Goal: Information Seeking & Learning: Learn about a topic

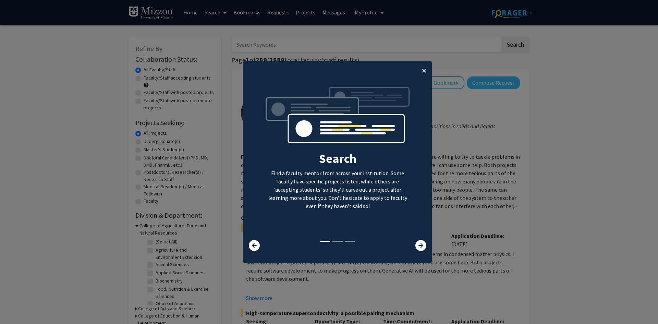
click at [424, 72] on span "×" at bounding box center [424, 70] width 4 height 11
click at [417, 86] on div "Search Find a faculty mentor from across your institution. Some faculty have sp…" at bounding box center [338, 163] width 188 height 154
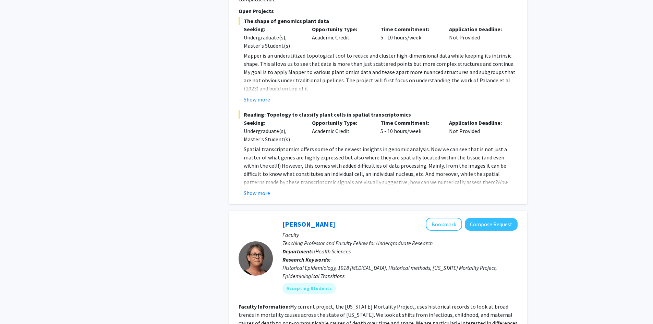
scroll to position [549, 0]
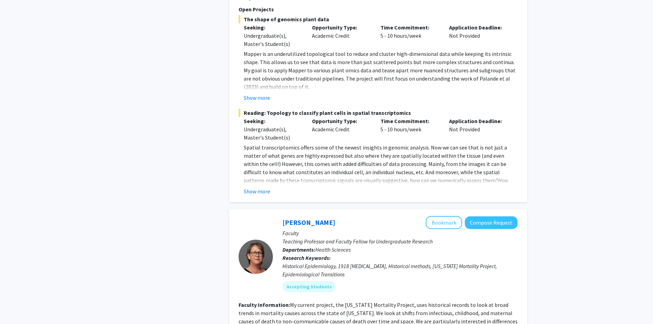
click at [378, 237] on p "Teaching Professor and Faculty Fellow for Undergraduate Research" at bounding box center [399, 241] width 235 height 8
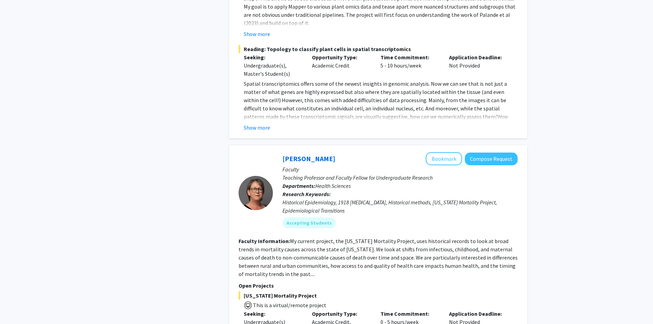
scroll to position [617, 0]
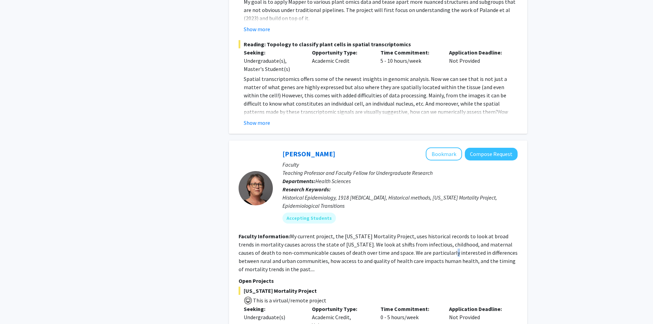
click at [418, 243] on fg-read-more "My current project, the [US_STATE] Mortality Project, uses historical records t…" at bounding box center [378, 253] width 279 height 40
click at [396, 263] on section "Faculty Information: My current project, the [US_STATE] Mortality Project, uses…" at bounding box center [378, 252] width 279 height 41
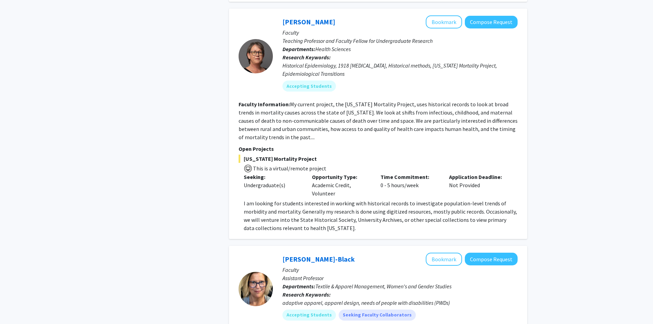
scroll to position [754, 0]
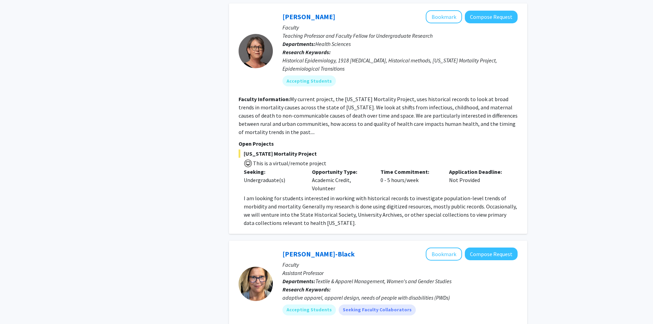
click at [362, 248] on div "[PERSON_NAME]-Black Bookmark Compose Request" at bounding box center [399, 254] width 235 height 13
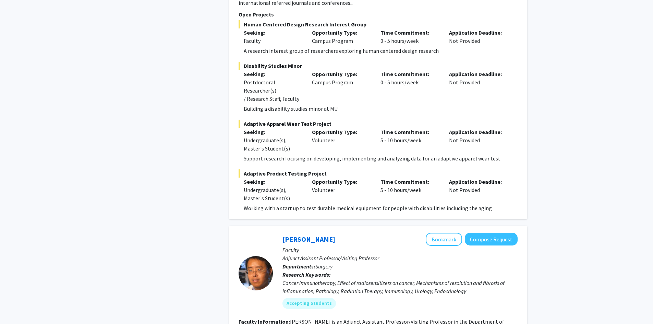
scroll to position [1166, 0]
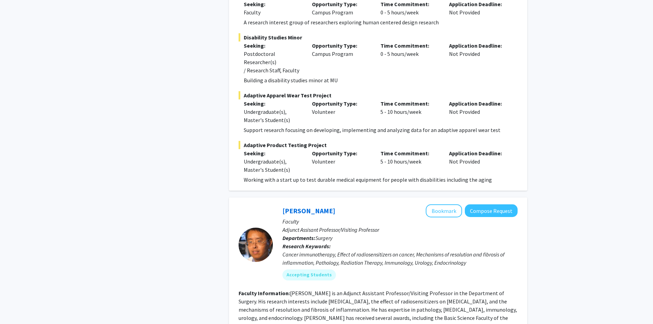
click at [414, 250] on div "Cancer immunotherapy, Effect of radiosensitizers on cancer, Mechanisms of resol…" at bounding box center [399, 258] width 235 height 16
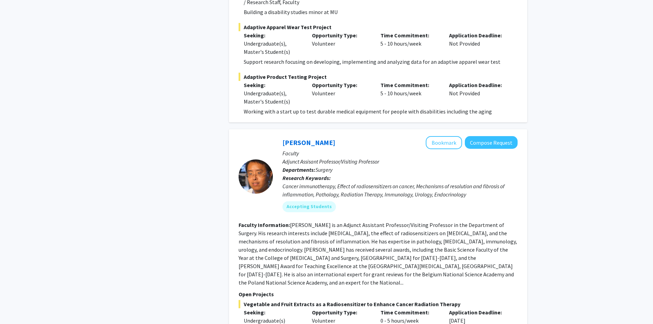
scroll to position [1234, 0]
click at [360, 263] on fg-search-faculty "[PERSON_NAME] Bookmark Compose Request Faculty Adjunct Assisant Professor/Visit…" at bounding box center [378, 300] width 279 height 328
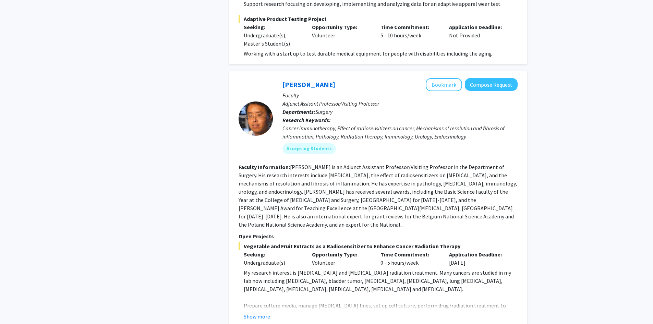
scroll to position [1371, 0]
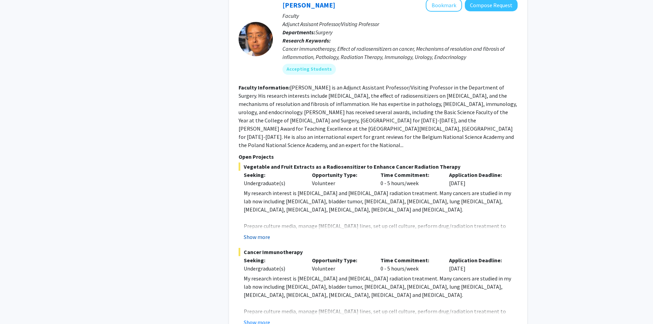
click at [264, 233] on button "Show more" at bounding box center [257, 237] width 26 height 8
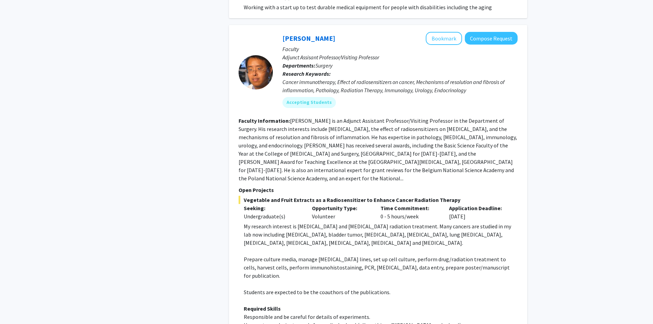
scroll to position [1337, 0]
click at [433, 33] on button "Bookmark" at bounding box center [444, 39] width 36 height 13
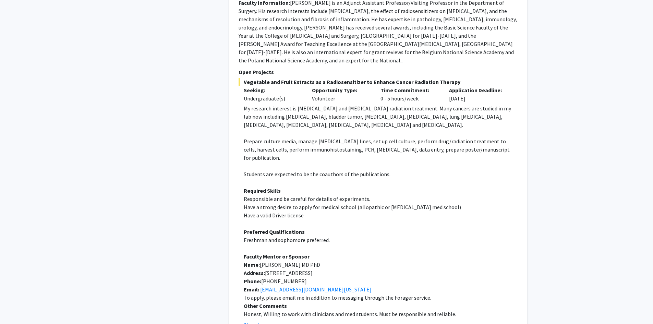
scroll to position [1508, 0]
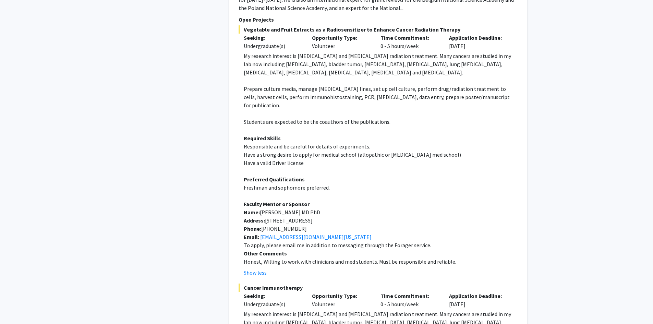
click at [383, 268] on div "Show less" at bounding box center [381, 272] width 274 height 8
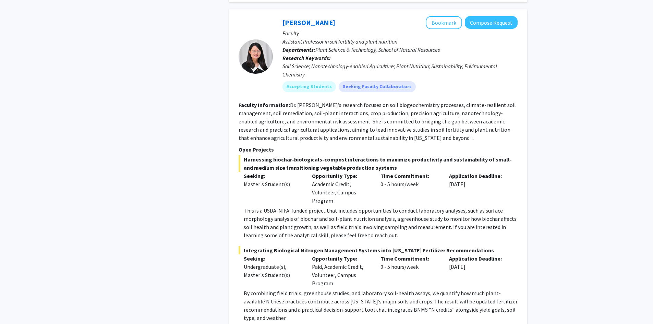
scroll to position [3206, 0]
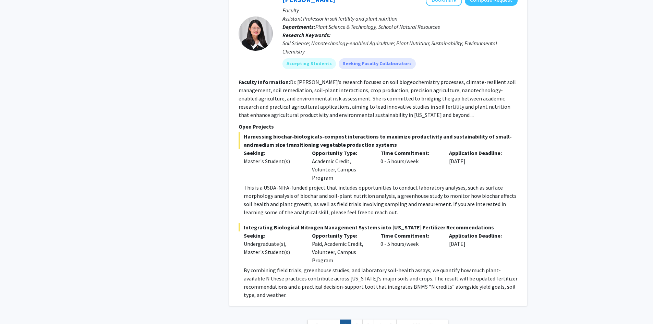
click at [364, 320] on link "3" at bounding box center [368, 326] width 12 height 12
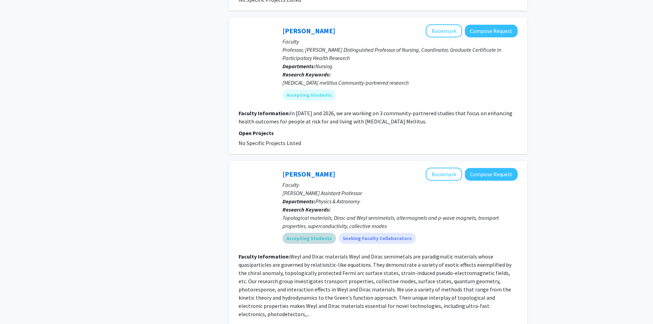
scroll to position [1404, 0]
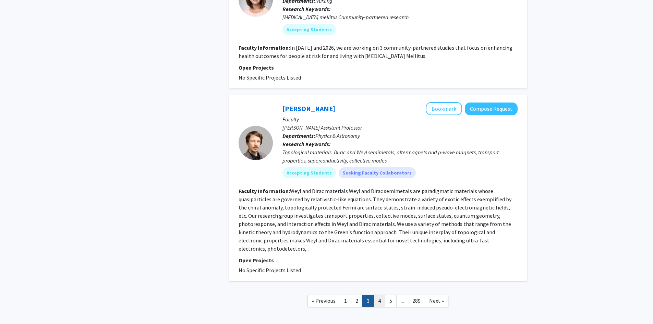
click at [376, 295] on link "4" at bounding box center [380, 301] width 12 height 12
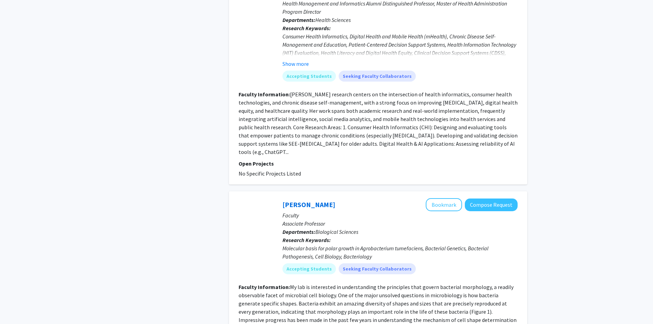
scroll to position [1505, 0]
